Goal: Book appointment/travel/reservation

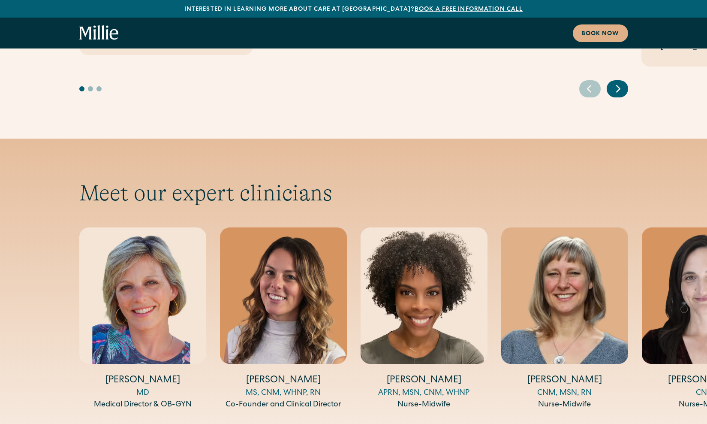
scroll to position [2718, 0]
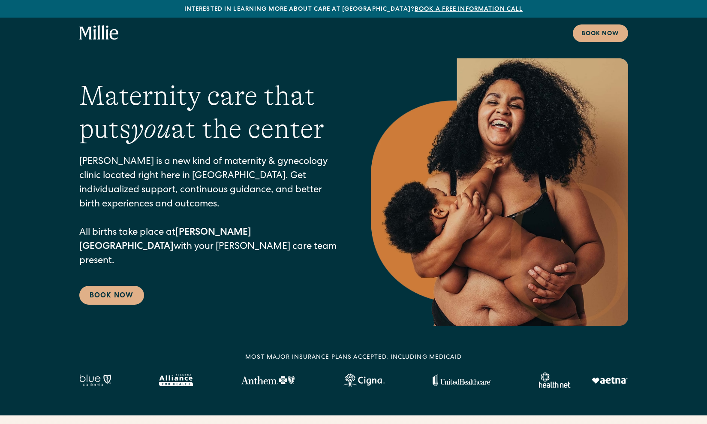
scroll to position [0, 0]
click at [177, 374] on img at bounding box center [176, 380] width 34 height 12
click at [619, 380] on img at bounding box center [610, 379] width 36 height 7
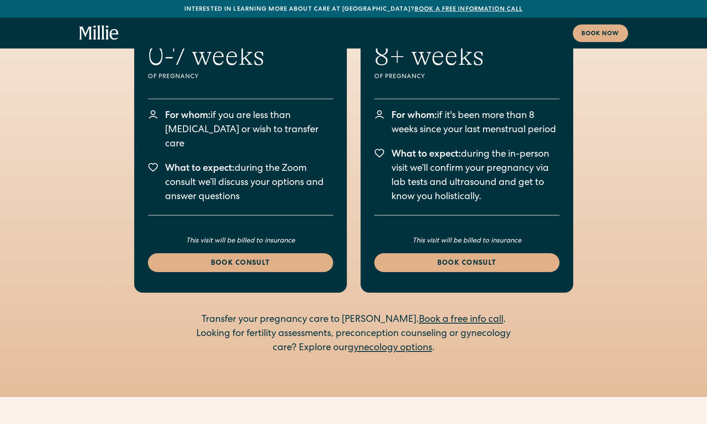
scroll to position [1237, 0]
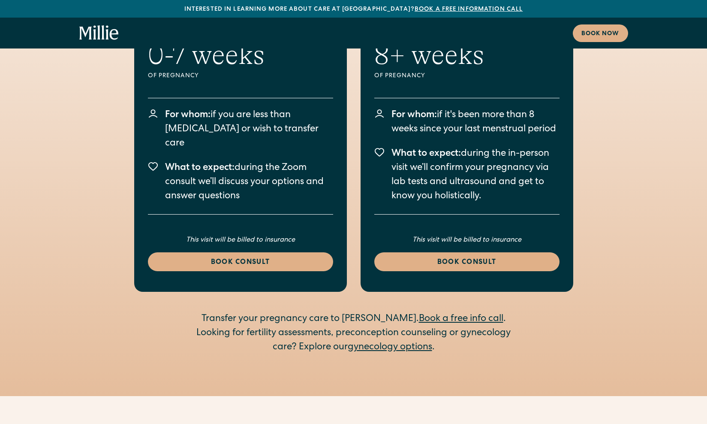
click at [369, 342] on link "gynecology options" at bounding box center [390, 346] width 84 height 9
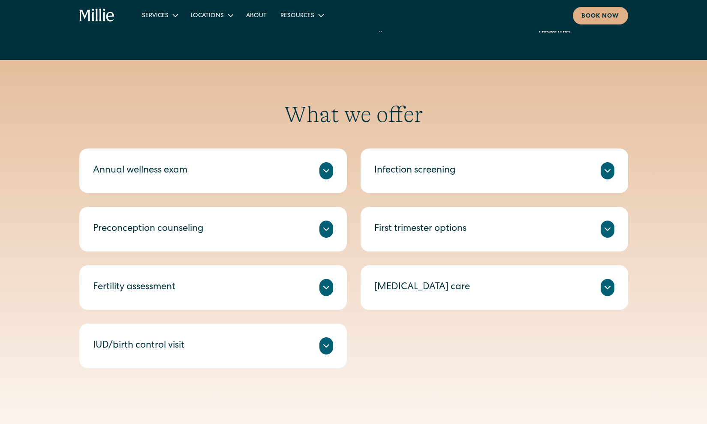
scroll to position [369, 0]
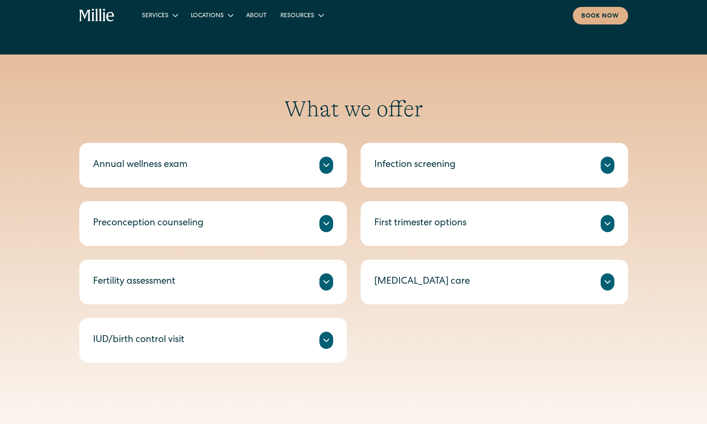
click at [326, 283] on icon at bounding box center [326, 281] width 5 height 3
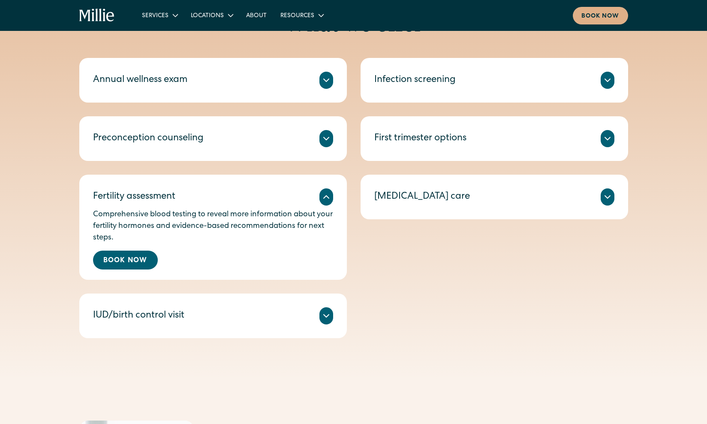
scroll to position [462, 0]
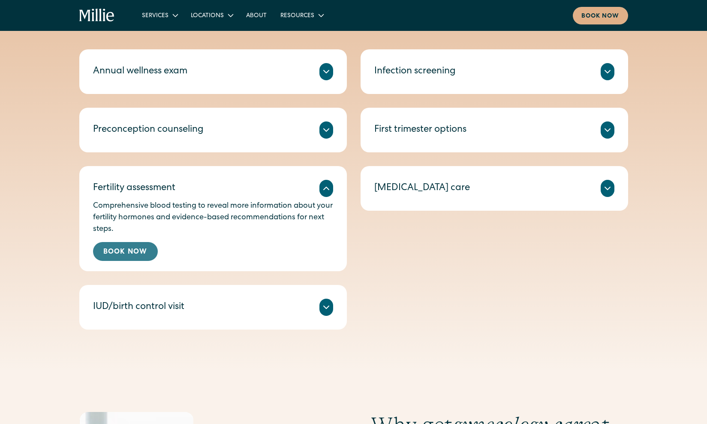
click at [147, 253] on link "Book Now" at bounding box center [125, 251] width 65 height 19
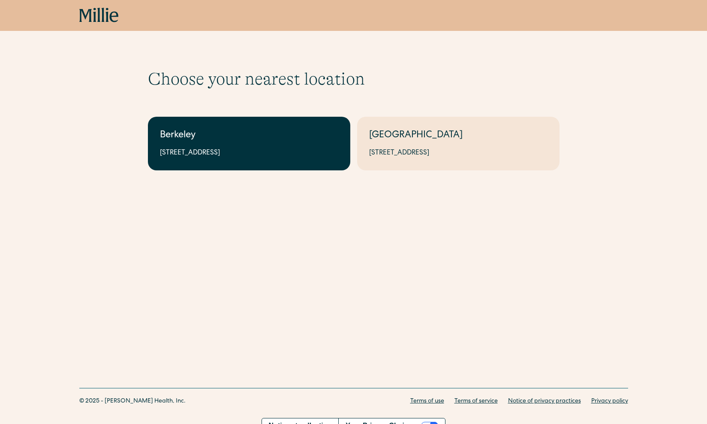
click at [227, 144] on link "Berkeley 2999 Regent St, Suite 524, Berkeley, CA 94705" at bounding box center [249, 144] width 202 height 54
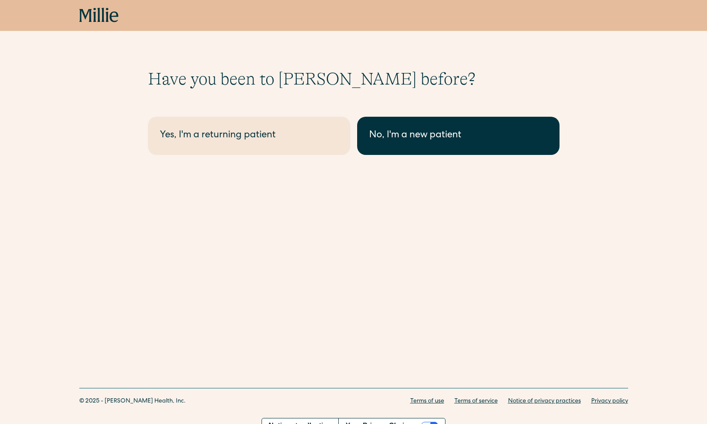
click at [408, 138] on div "No, I'm a new patient" at bounding box center [458, 136] width 178 height 14
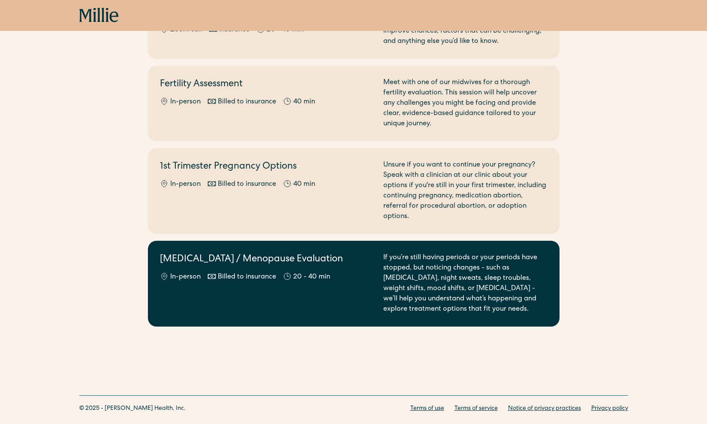
scroll to position [628, 0]
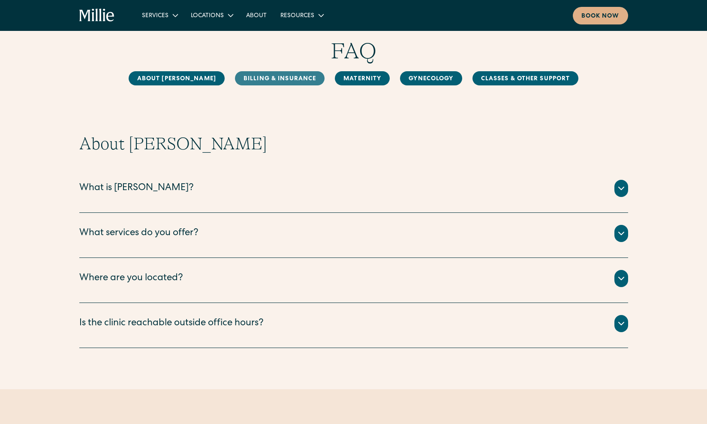
click at [295, 80] on link "Billing & Insurance" at bounding box center [280, 78] width 90 height 14
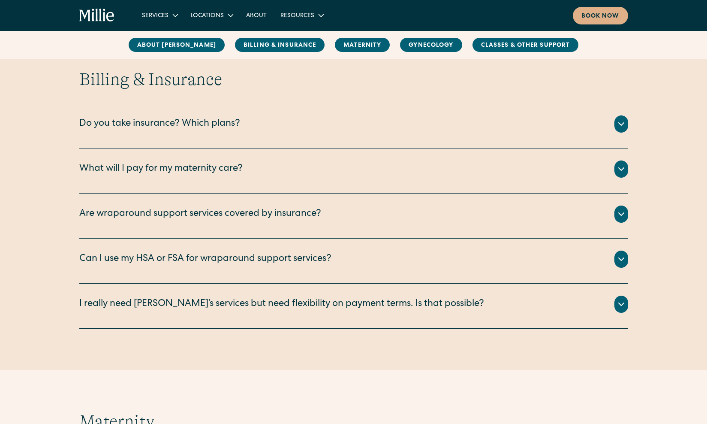
scroll to position [392, 0]
click at [622, 124] on icon at bounding box center [621, 123] width 10 height 10
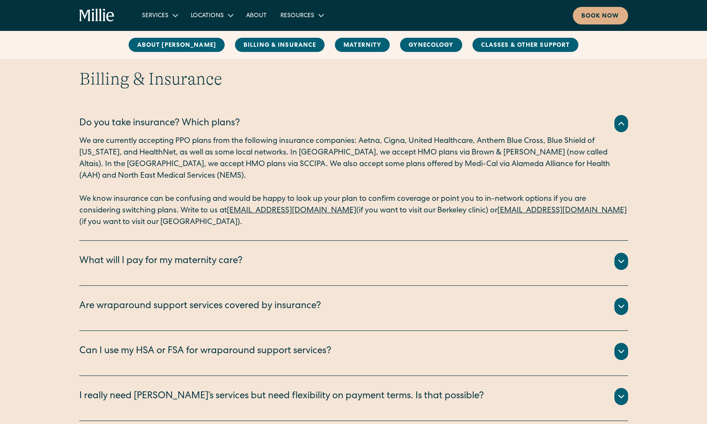
drag, startPoint x: 350, startPoint y: 211, endPoint x: 230, endPoint y: 214, distance: 119.6
click at [230, 214] on p "We know insurance can be confusing and would be happy to look up your plan to c…" at bounding box center [353, 210] width 549 height 35
copy p "[EMAIL_ADDRESS][DOMAIN_NAME]"
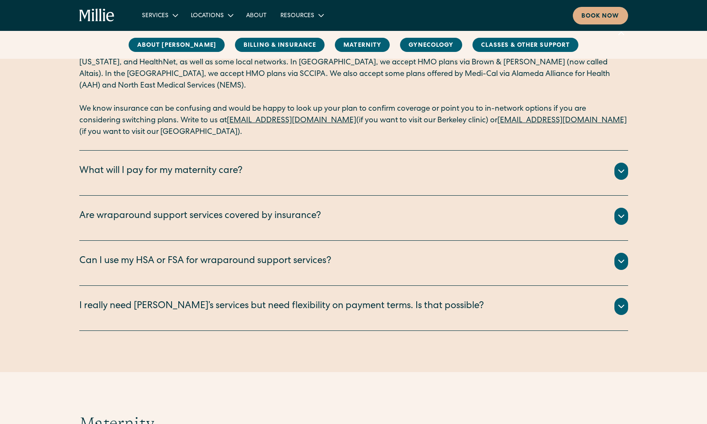
scroll to position [485, 0]
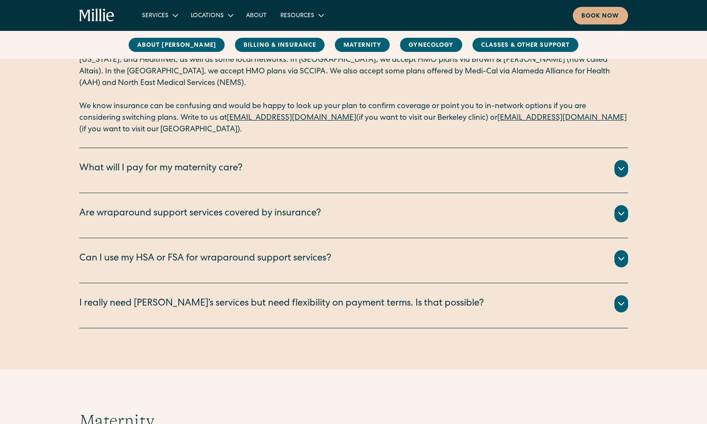
click at [621, 258] on icon at bounding box center [621, 258] width 10 height 10
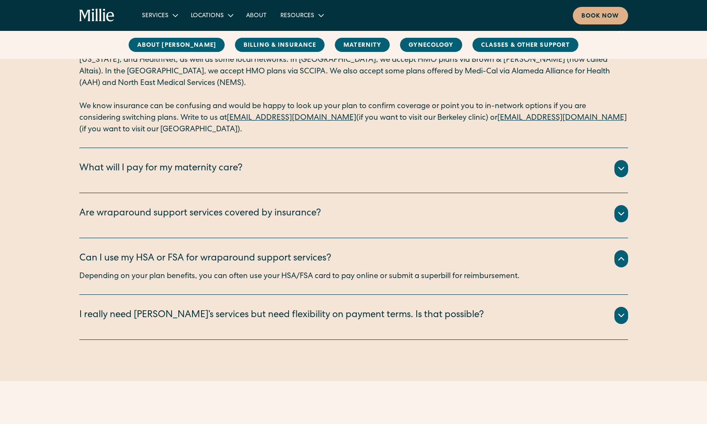
click at [621, 259] on icon at bounding box center [621, 258] width 10 height 10
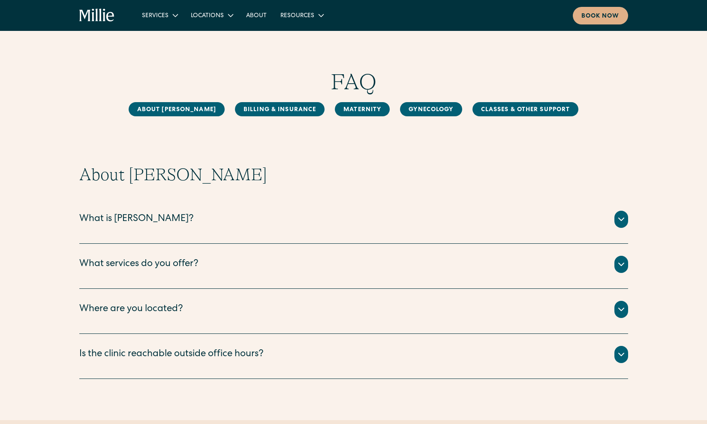
scroll to position [0, 0]
click at [427, 108] on link "Gynecology" at bounding box center [431, 109] width 62 height 14
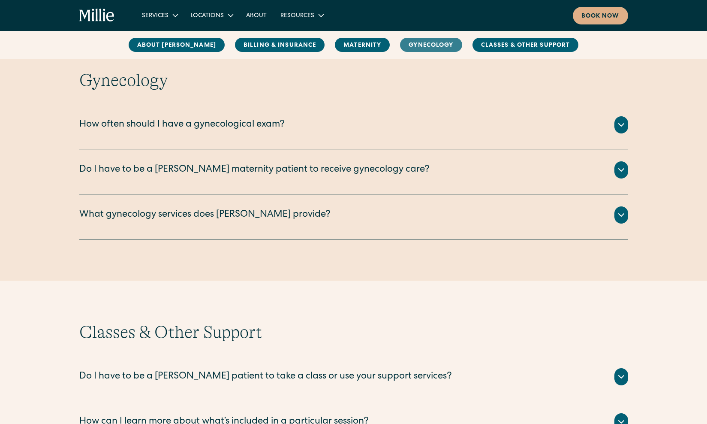
scroll to position [1348, 0]
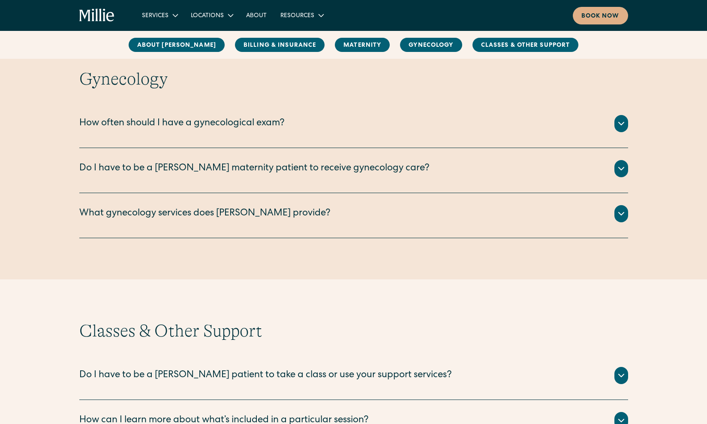
click at [629, 129] on div "Gynecology How often should I have a gynecological exam? An annual wellness exa…" at bounding box center [353, 153] width 707 height 169
click at [620, 125] on icon at bounding box center [621, 123] width 10 height 10
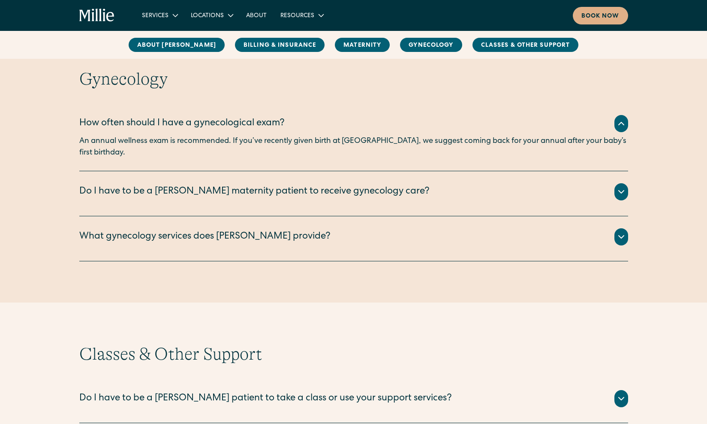
click at [620, 124] on icon at bounding box center [621, 123] width 10 height 10
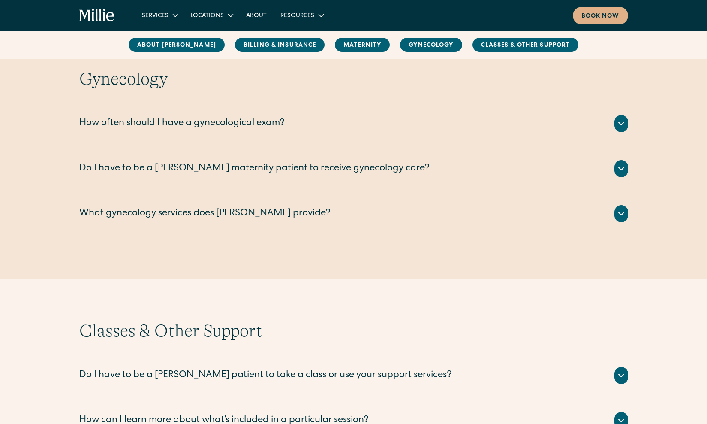
click at [619, 164] on icon at bounding box center [621, 168] width 10 height 10
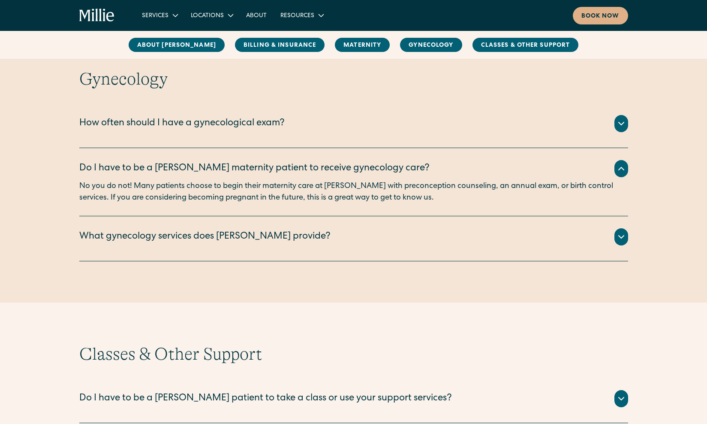
click at [619, 164] on icon at bounding box center [621, 168] width 10 height 10
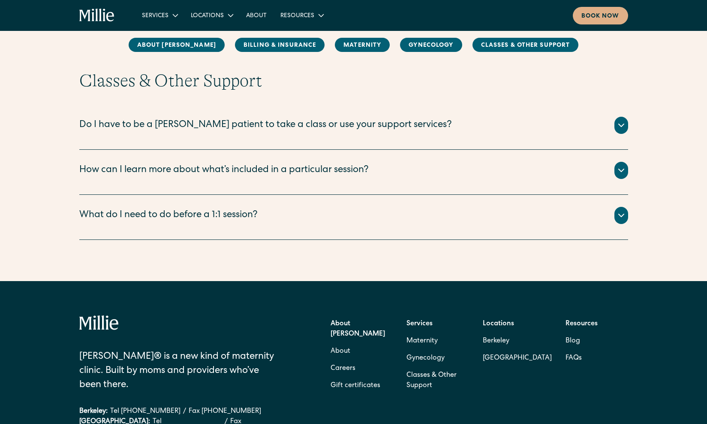
scroll to position [1600, 0]
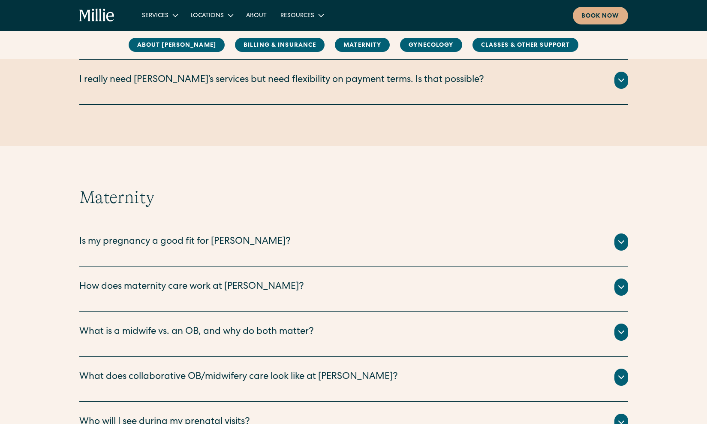
scroll to position [620, 0]
